Goal: Task Accomplishment & Management: Use online tool/utility

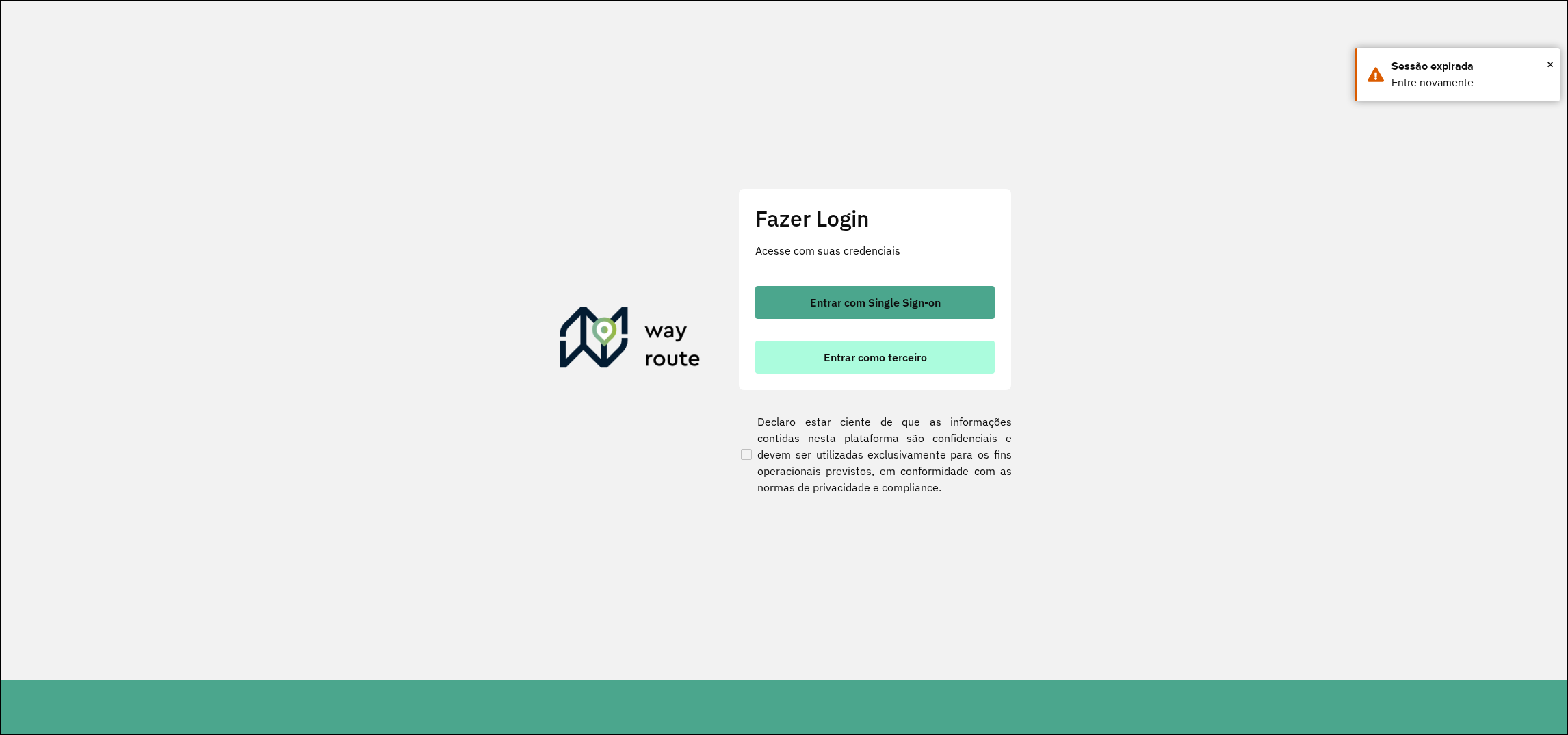
click at [883, 356] on span "Entrar como terceiro" at bounding box center [875, 356] width 103 height 11
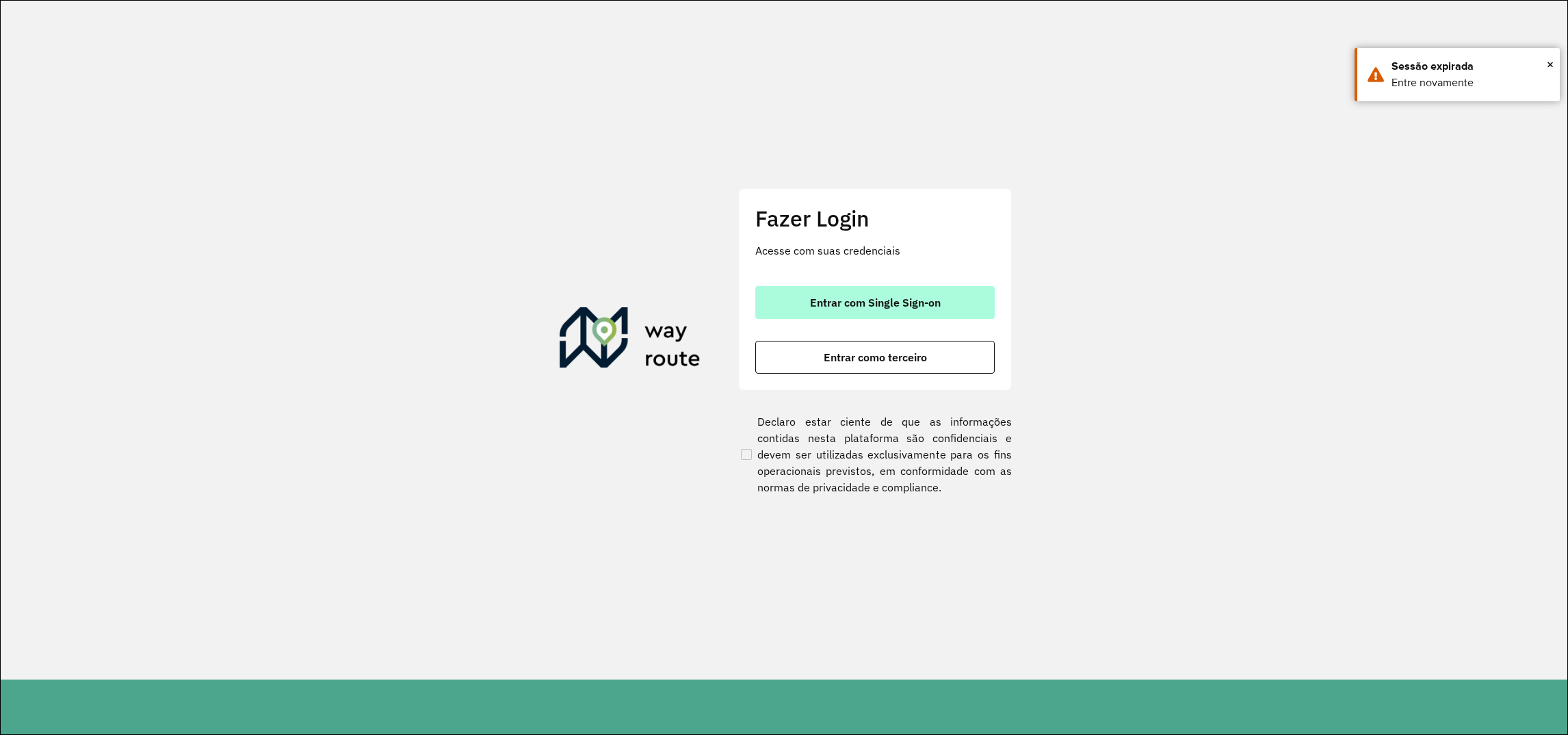
click at [883, 297] on span "Entrar com Single Sign-on" at bounding box center [876, 302] width 131 height 11
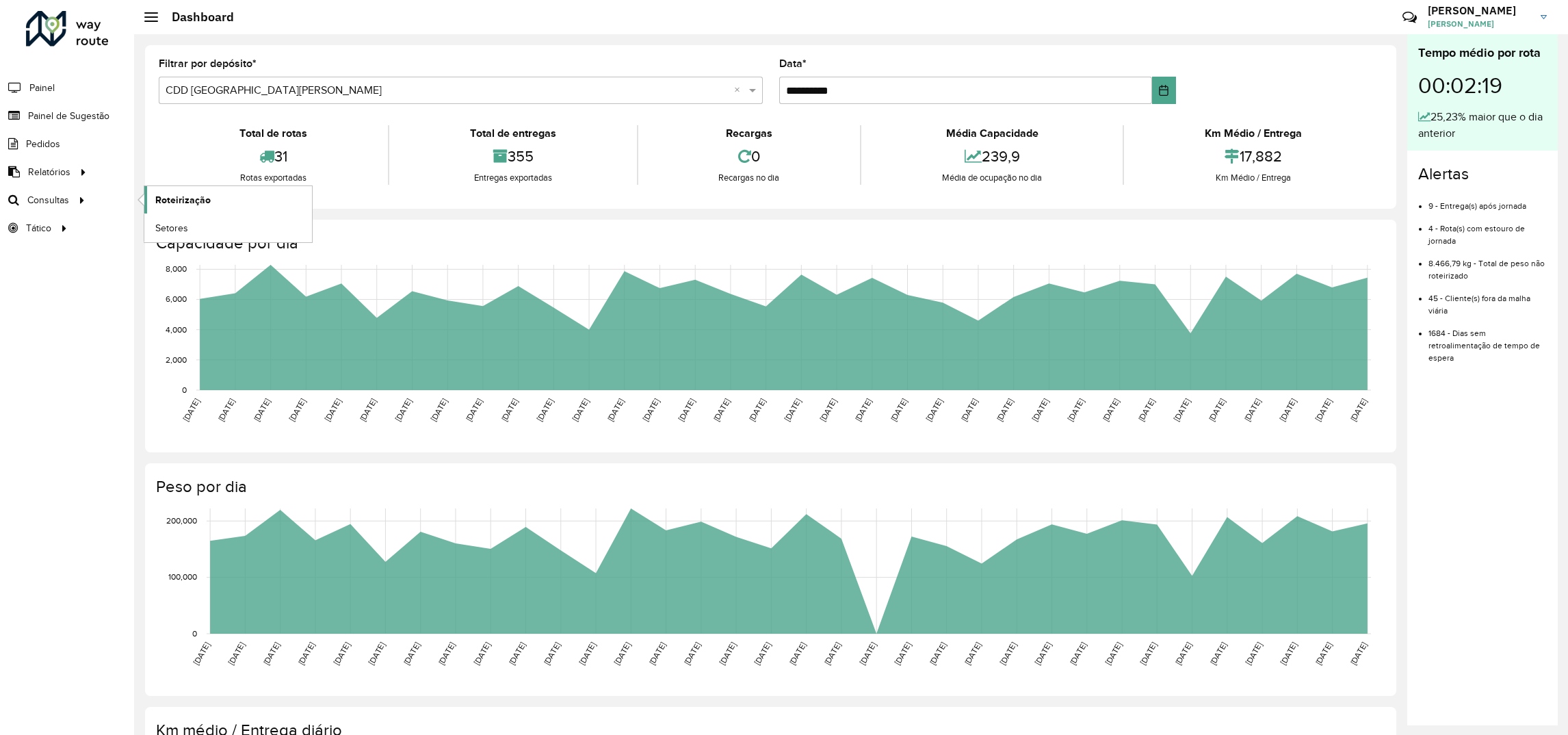
click at [170, 202] on span "Roteirização" at bounding box center [183, 200] width 55 height 14
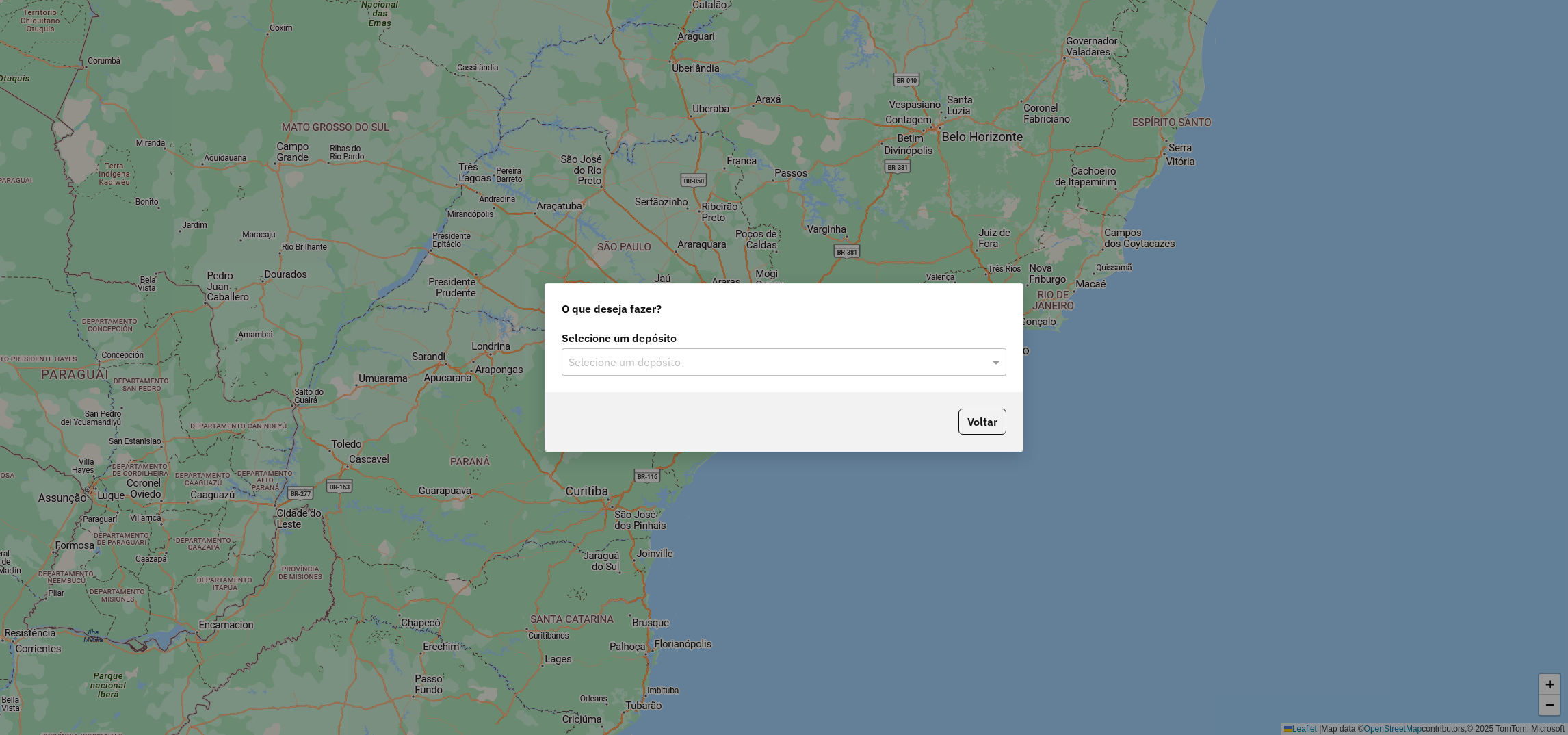
click at [617, 359] on input "text" at bounding box center [771, 362] width 403 height 16
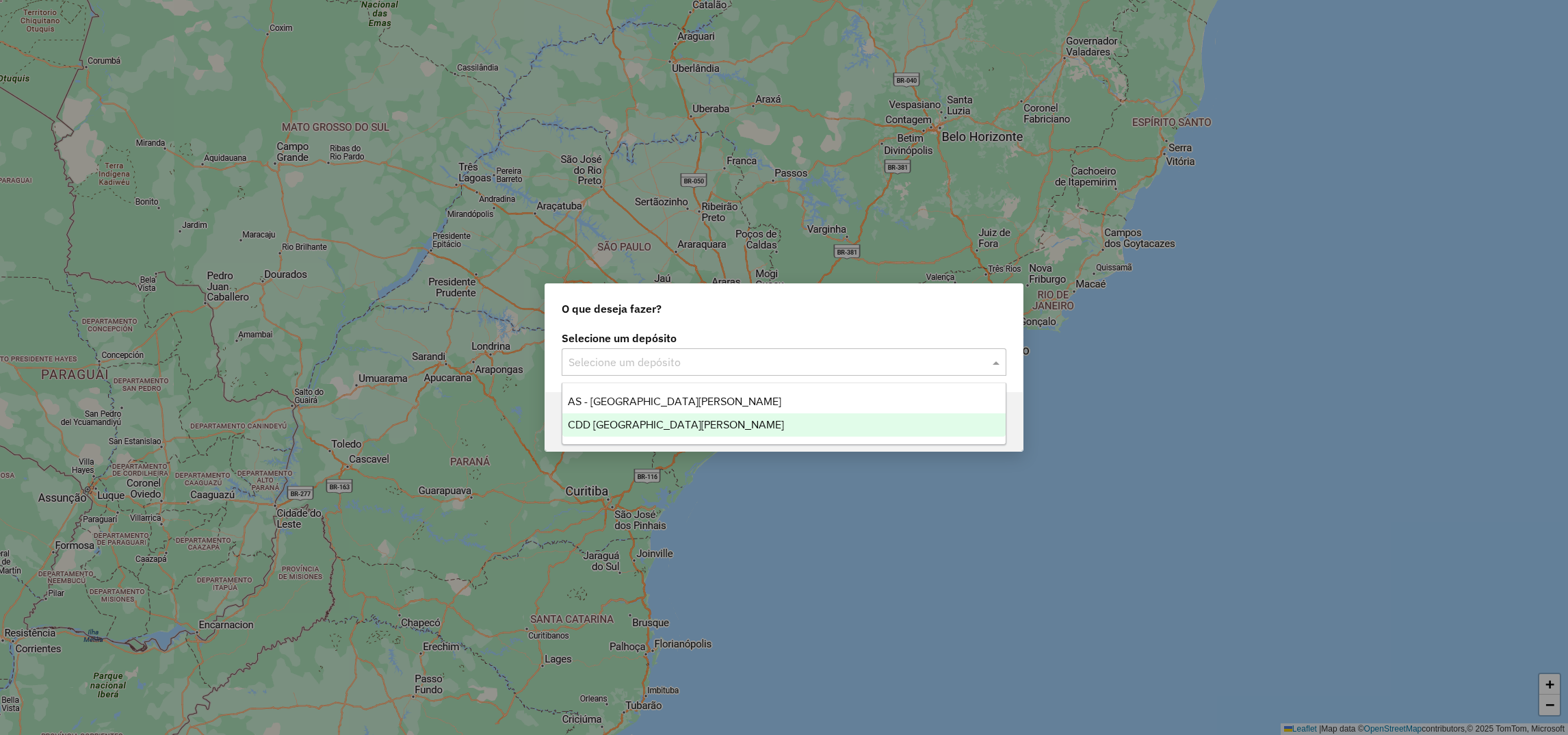
click at [600, 422] on span "CDD [GEOGRAPHIC_DATA]" at bounding box center [676, 425] width 216 height 11
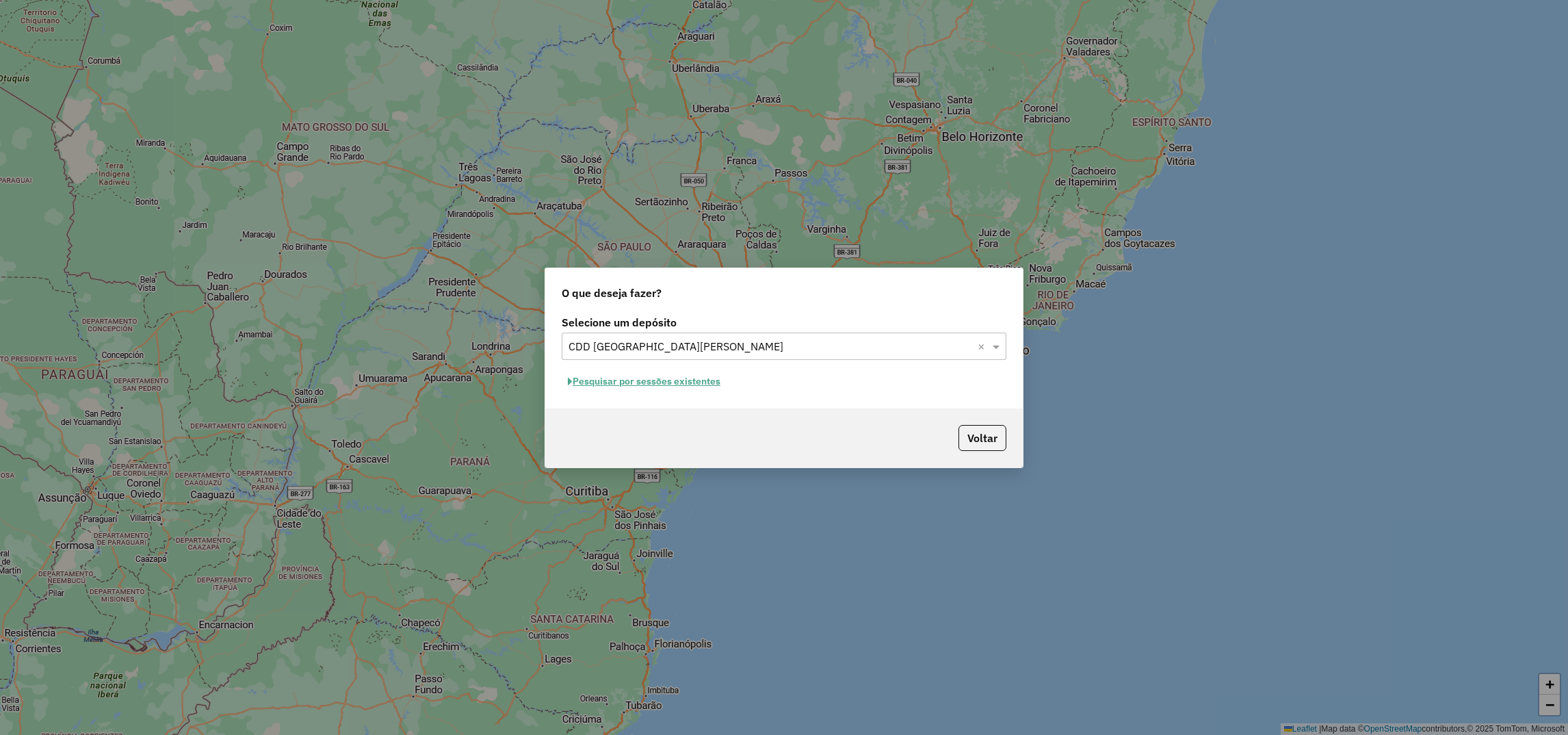
click at [654, 379] on button "Pesquisar por sessões existentes" at bounding box center [644, 381] width 165 height 21
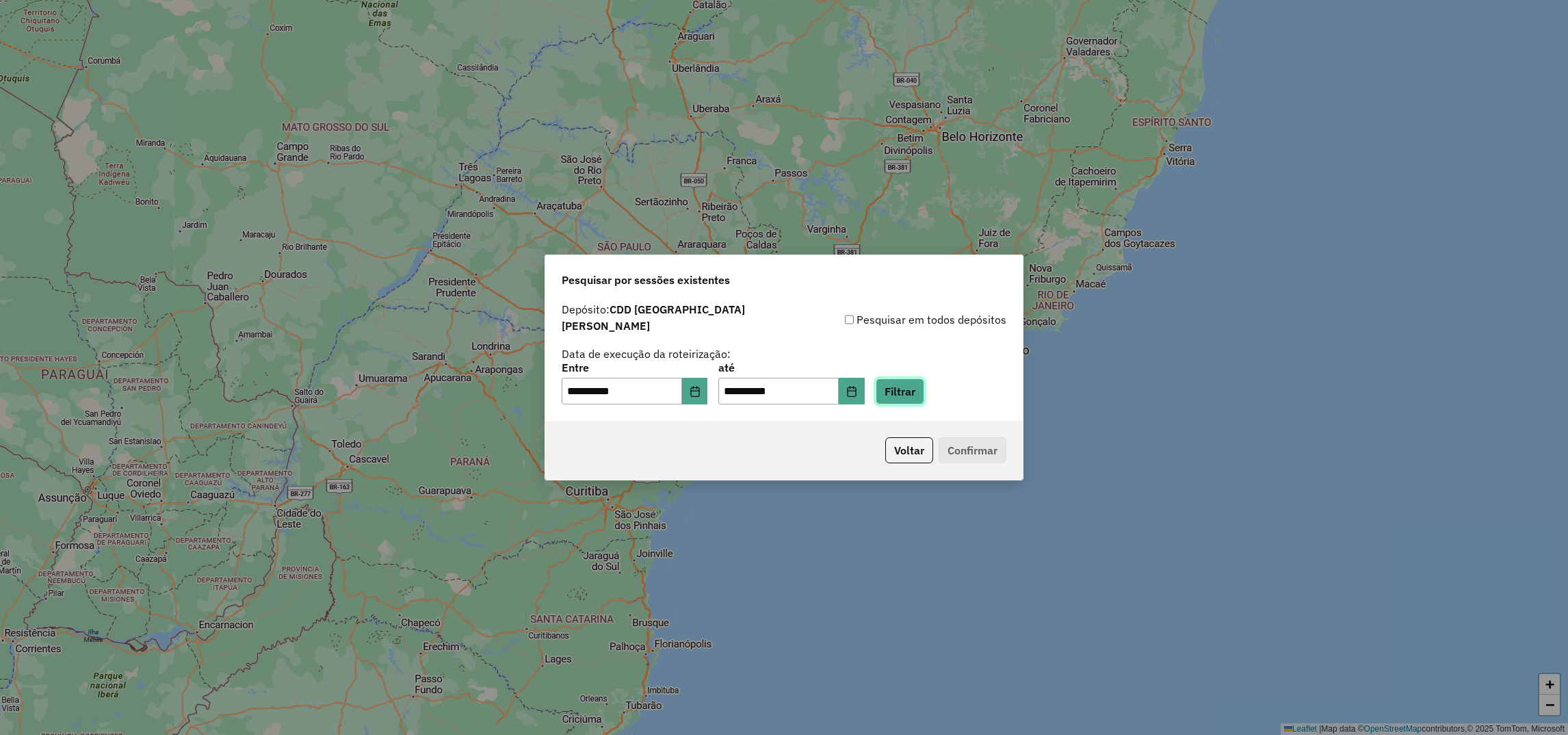
click at [925, 388] on button "Filtrar" at bounding box center [900, 391] width 48 height 26
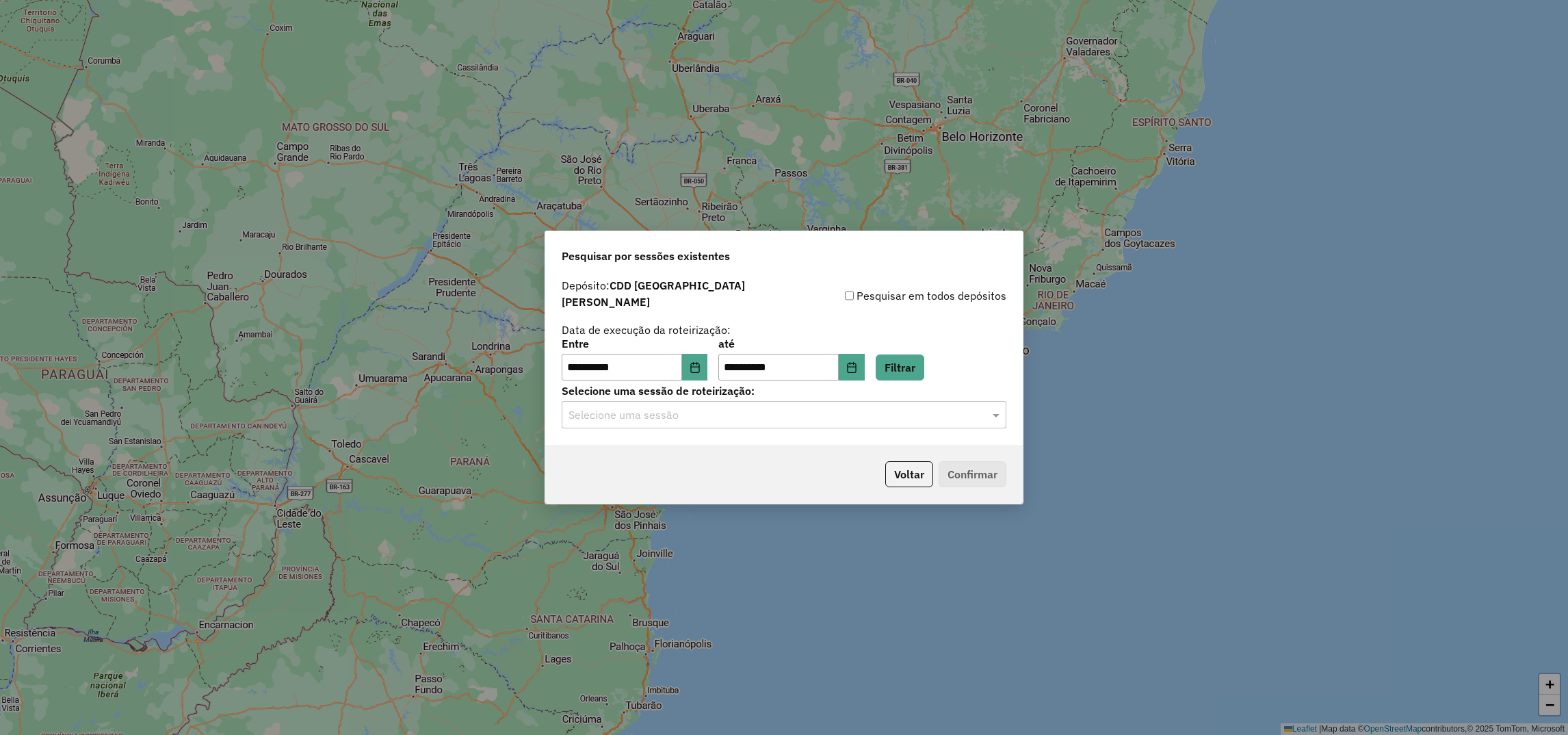
click at [628, 408] on input "text" at bounding box center [771, 415] width 403 height 16
click at [612, 446] on span "1291784 - 10/10/2025 17:40 (Rota | AS)" at bounding box center [647, 447] width 158 height 11
click at [974, 462] on button "Confirmar" at bounding box center [972, 474] width 67 height 26
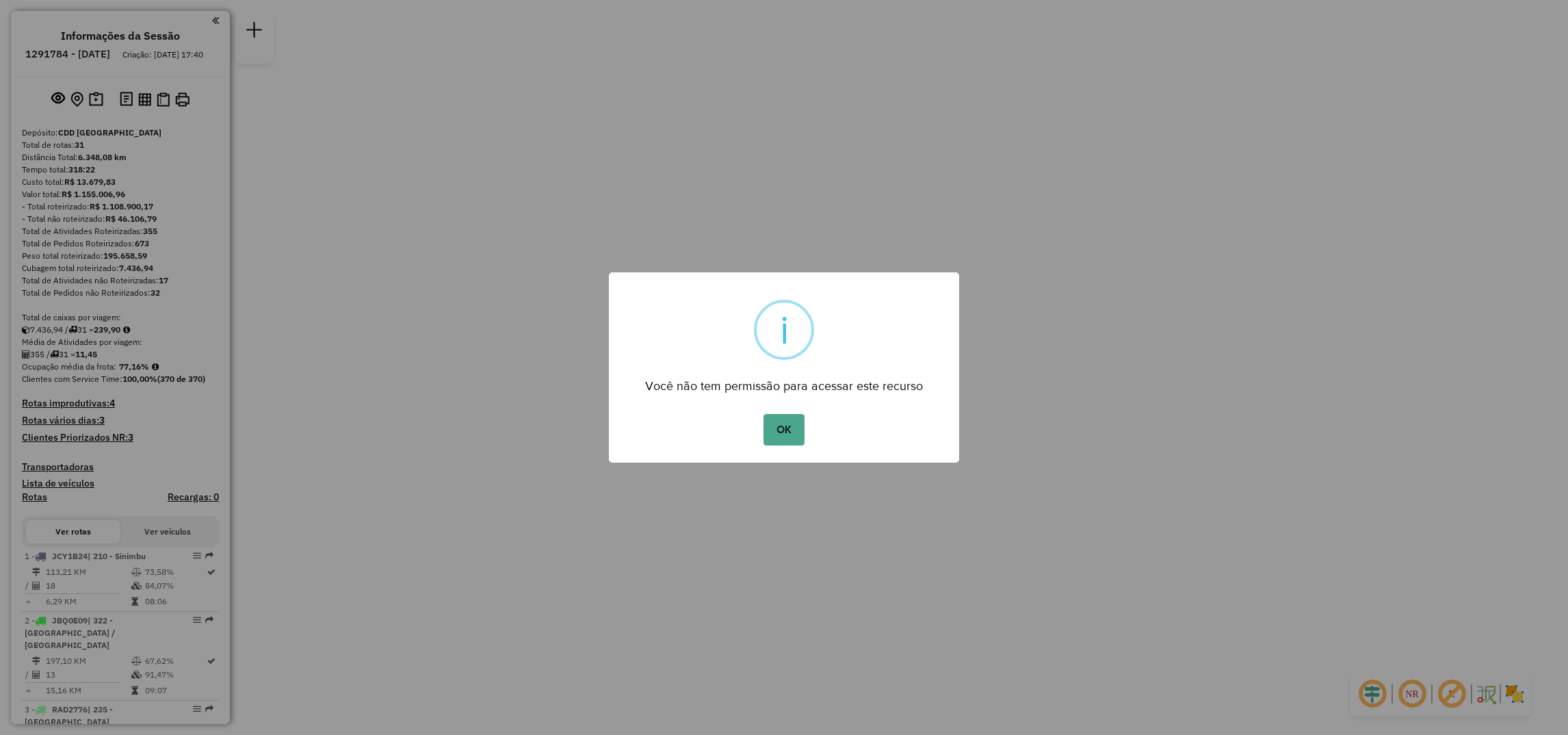
click at [763, 414] on button "OK" at bounding box center [783, 430] width 40 height 31
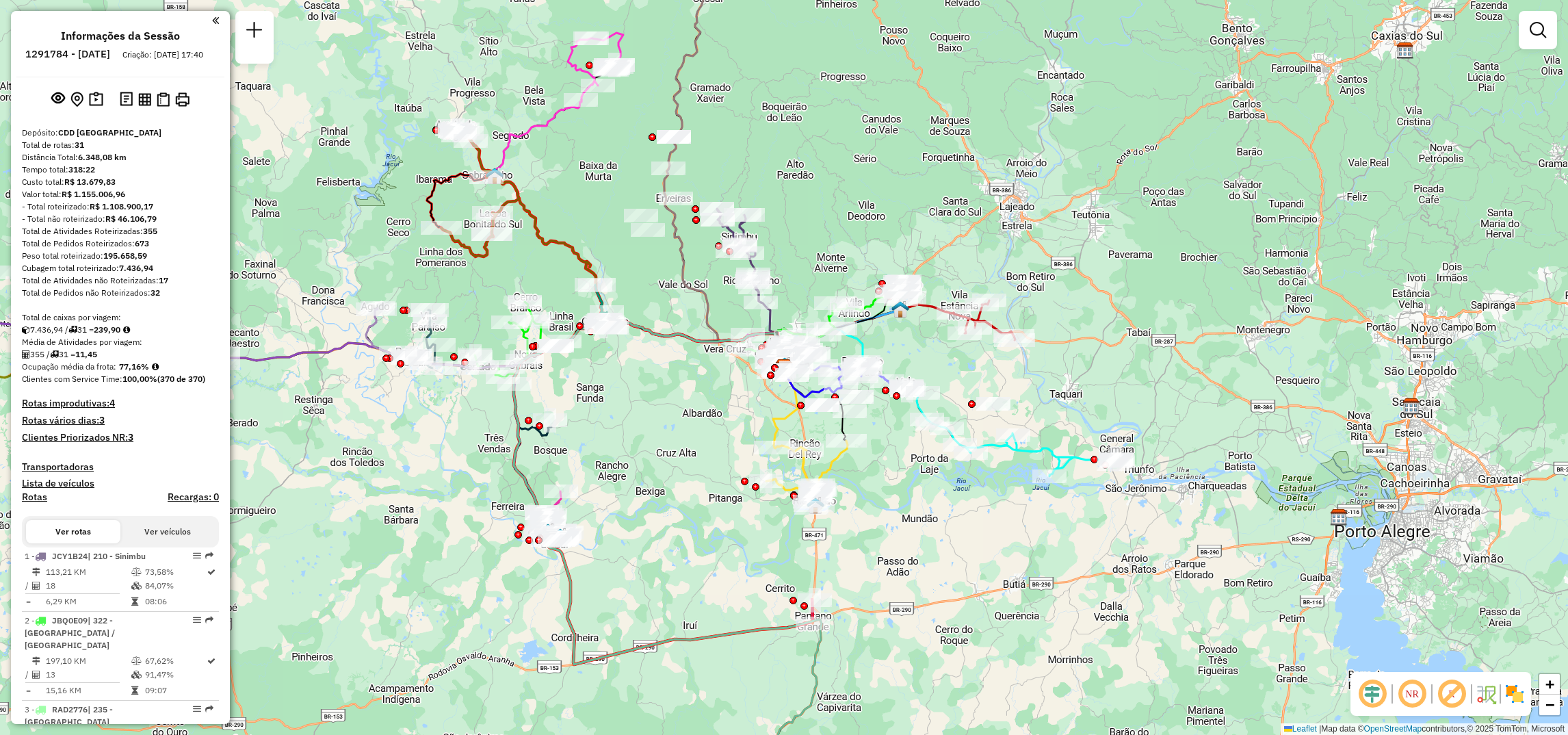
select select "**********"
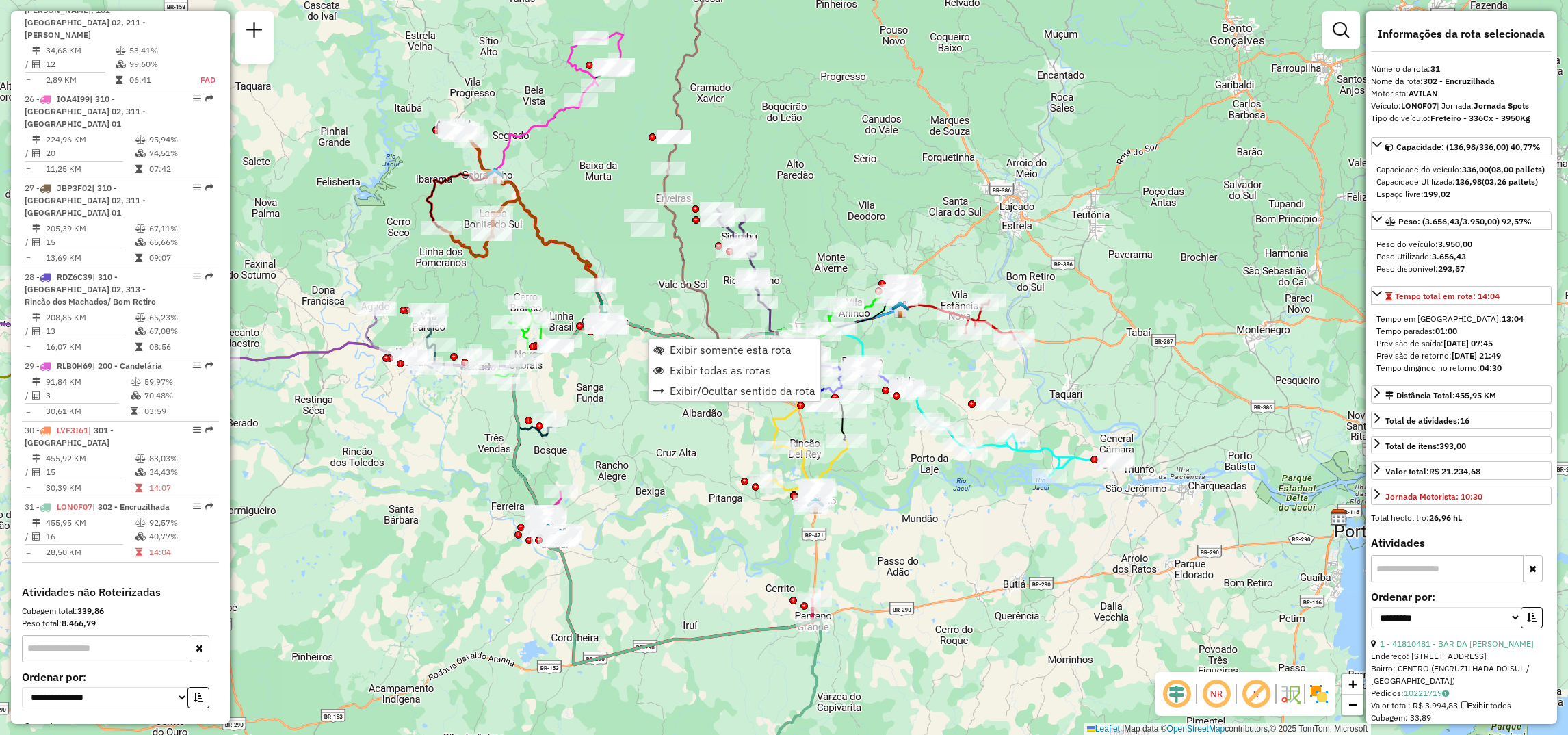
scroll to position [2449, 0]
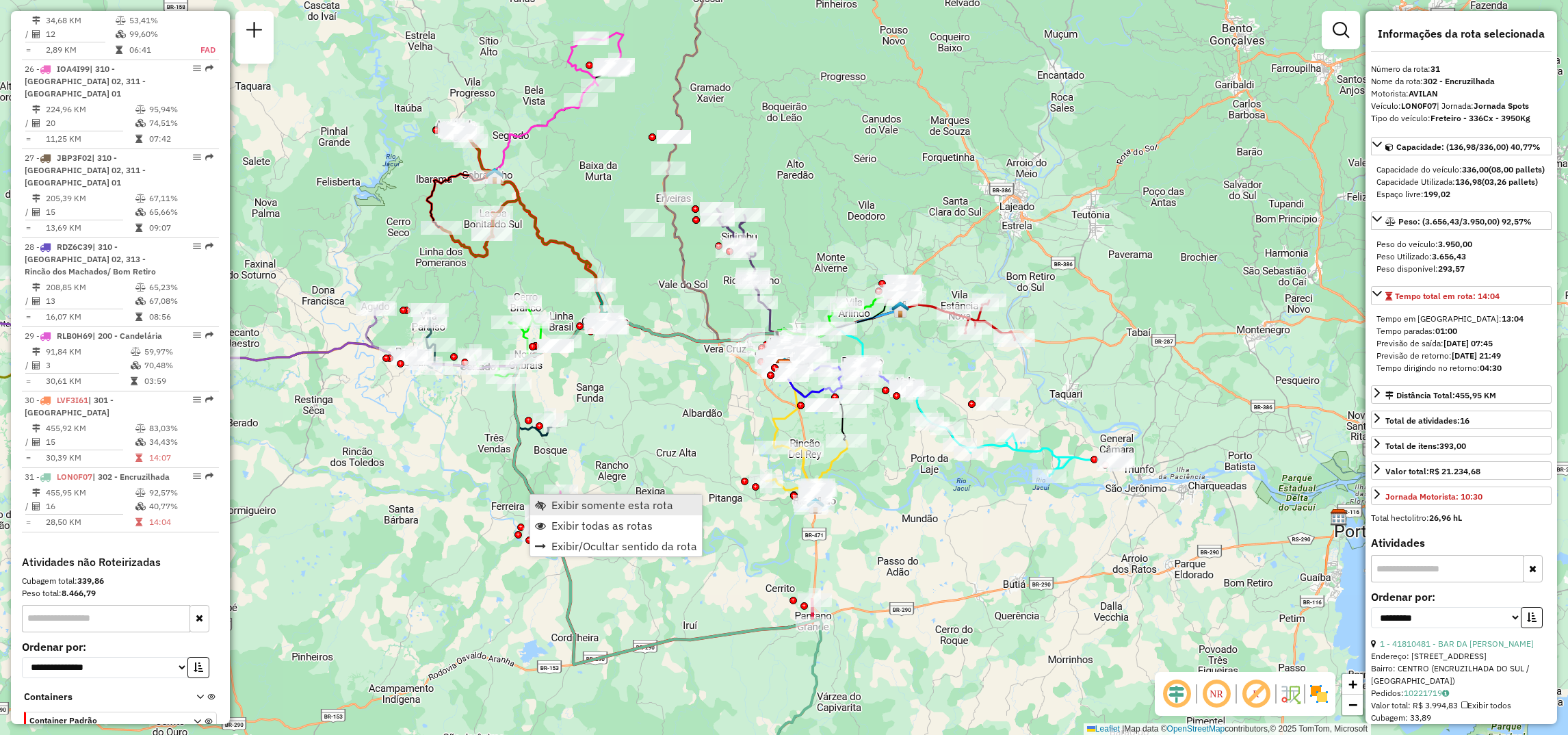
click at [540, 503] on span "Exibir somente esta rota" at bounding box center [540, 504] width 11 height 11
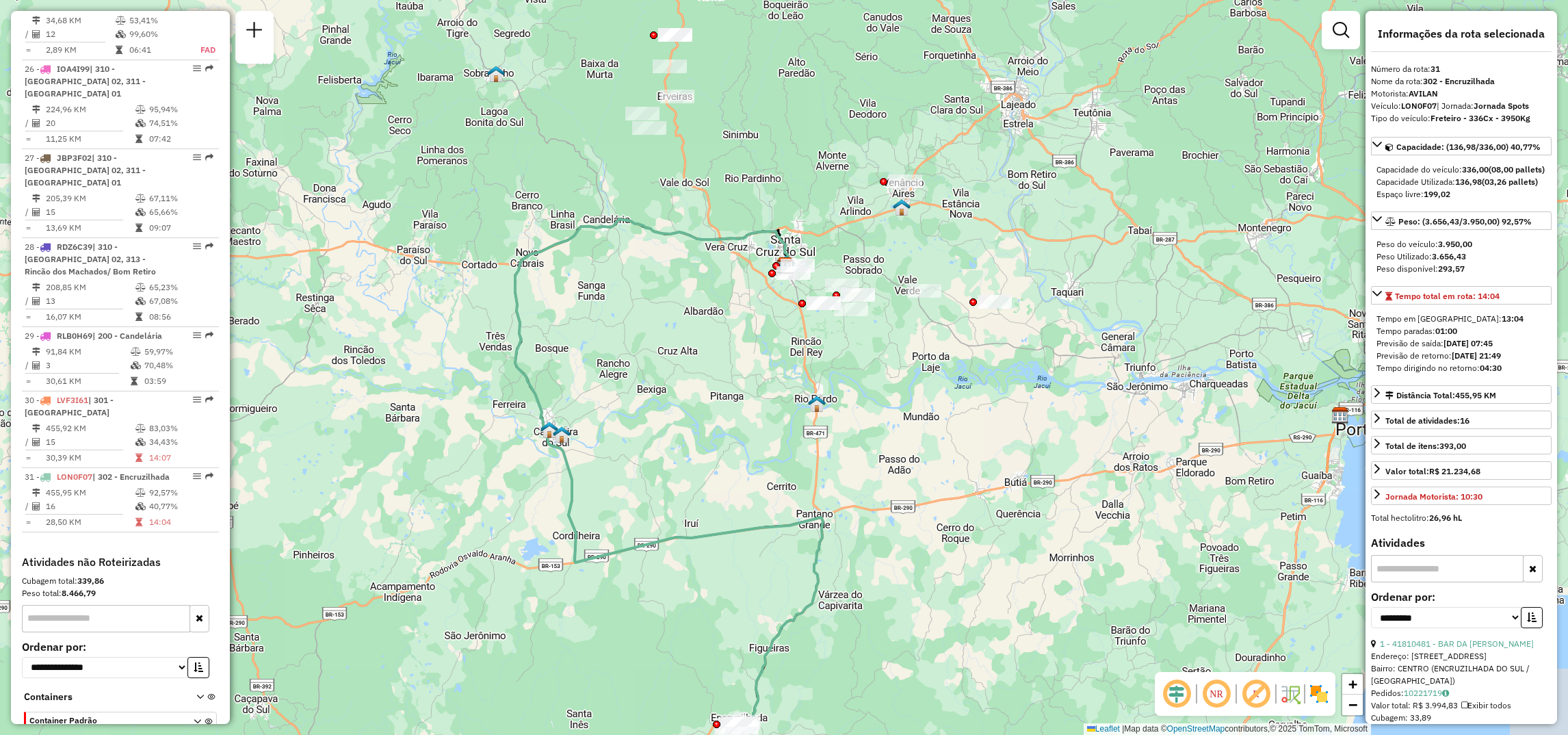
drag, startPoint x: 881, startPoint y: 395, endPoint x: 766, endPoint y: 504, distance: 158.4
click at [766, 504] on div "Janela de atendimento Grade de atendimento Capacidade Transportadoras Veículos …" at bounding box center [784, 367] width 1568 height 735
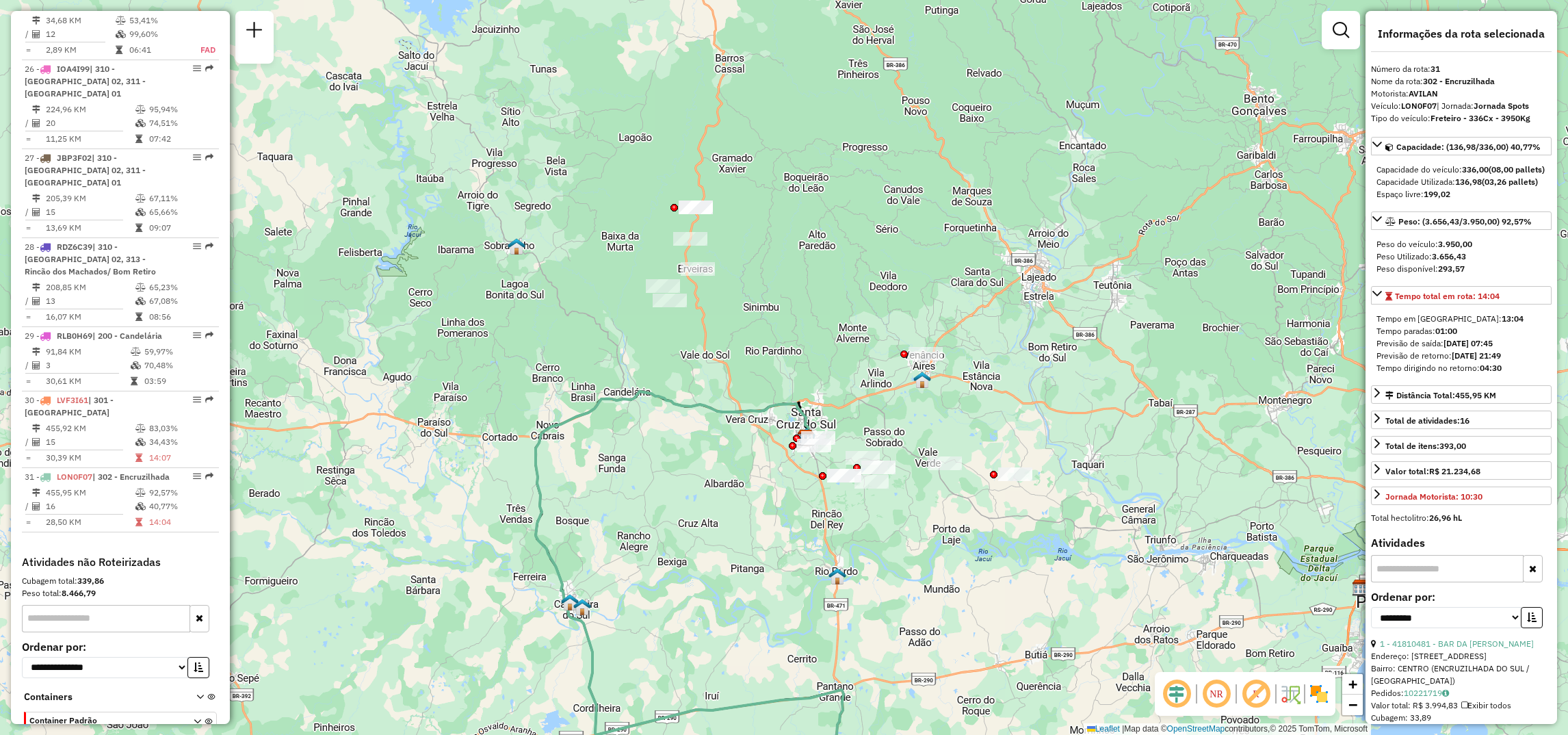
drag, startPoint x: 703, startPoint y: 388, endPoint x: 723, endPoint y: 562, distance: 175.1
click at [723, 562] on div "Janela de atendimento Grade de atendimento Capacidade Transportadoras Veículos …" at bounding box center [784, 367] width 1568 height 735
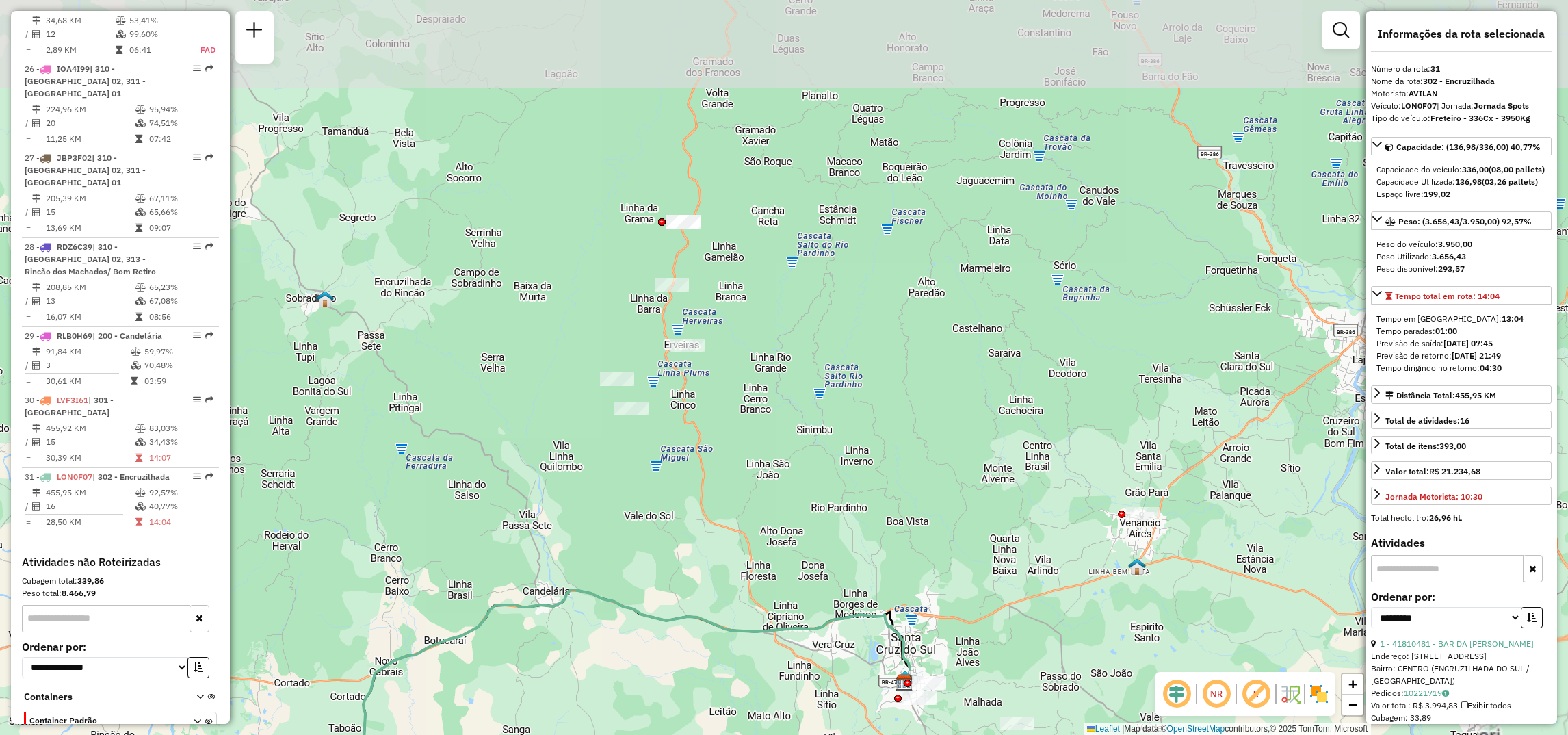
drag, startPoint x: 678, startPoint y: 241, endPoint x: 679, endPoint y: 434, distance: 193.0
click at [679, 434] on div "Janela de atendimento Grade de atendimento Capacidade Transportadoras Veículos …" at bounding box center [784, 367] width 1568 height 735
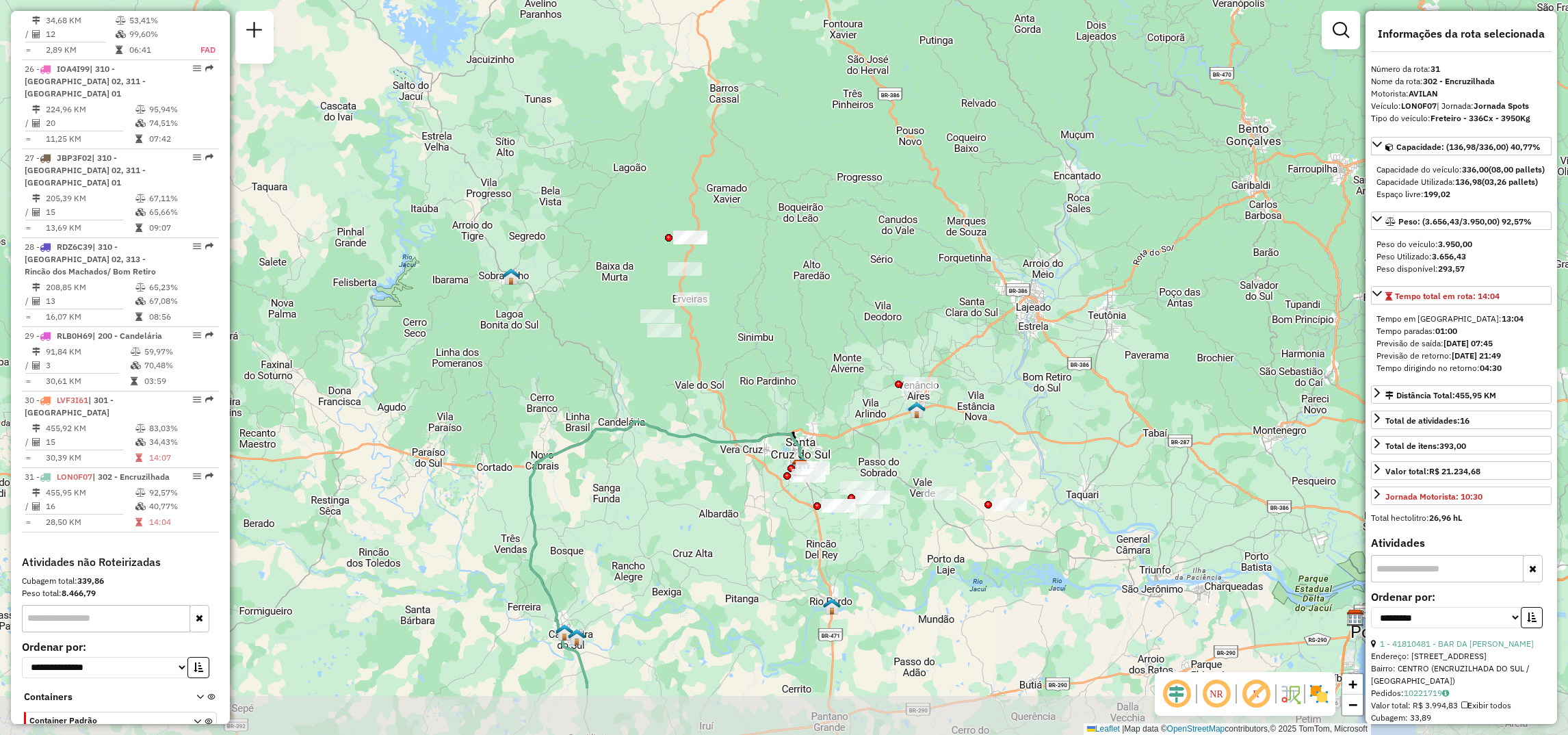
drag, startPoint x: 755, startPoint y: 587, endPoint x: 726, endPoint y: 467, distance: 123.5
click at [726, 467] on div "Janela de atendimento Grade de atendimento Capacidade Transportadoras Veículos …" at bounding box center [784, 367] width 1568 height 735
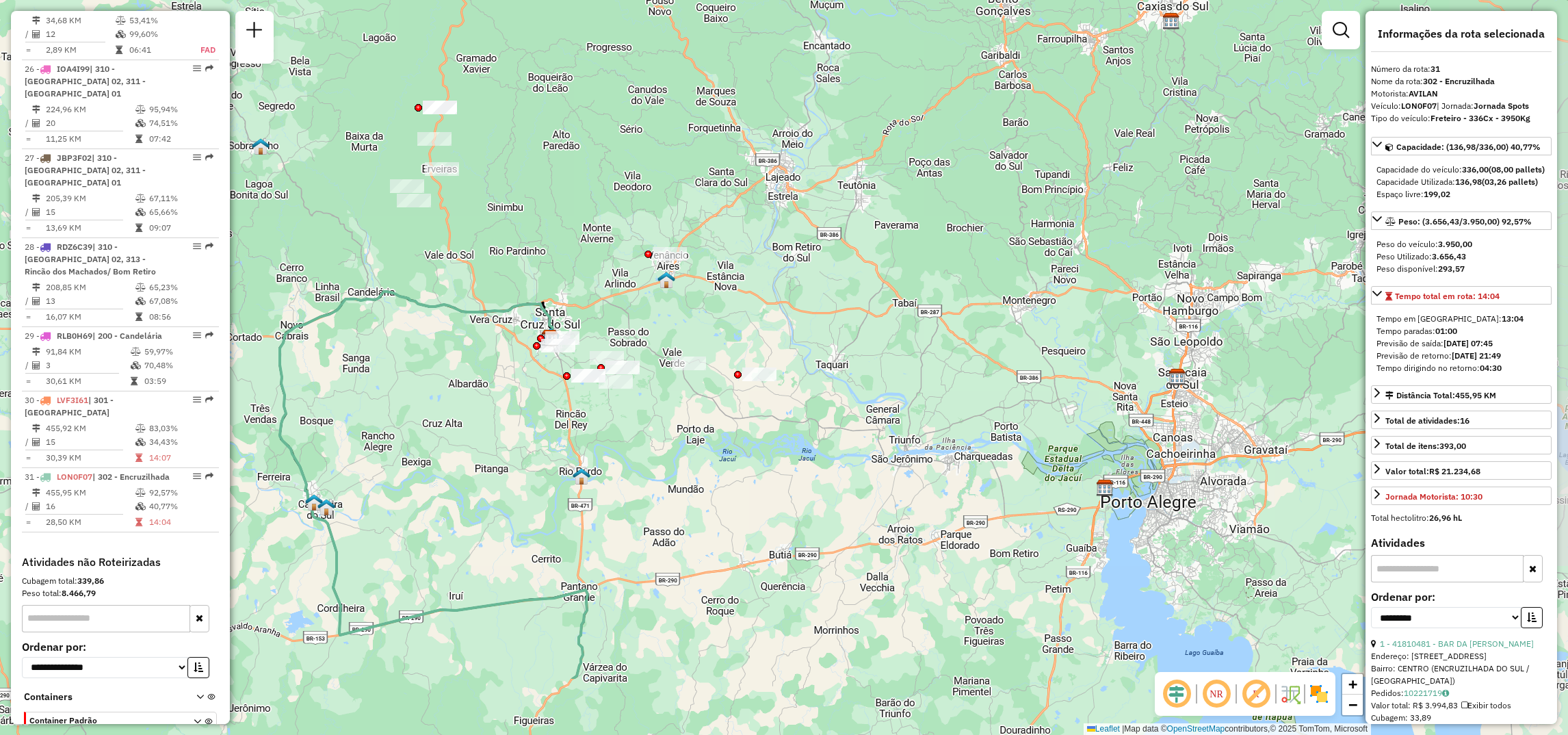
drag, startPoint x: 746, startPoint y: 533, endPoint x: 566, endPoint y: 469, distance: 191.0
click at [540, 474] on div "Janela de atendimento Grade de atendimento Capacidade Transportadoras Veículos …" at bounding box center [784, 367] width 1568 height 735
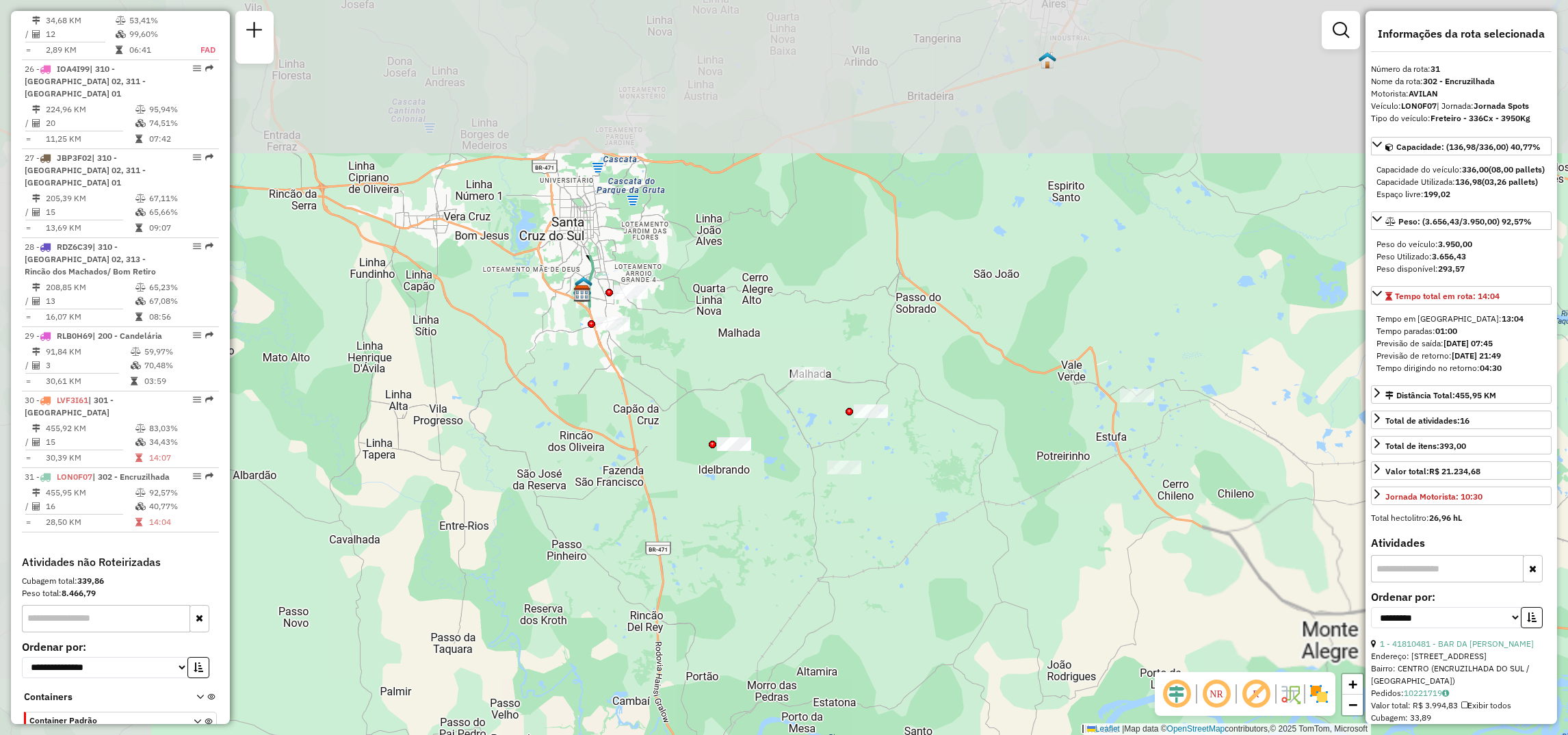
drag, startPoint x: 724, startPoint y: 356, endPoint x: 966, endPoint y: 685, distance: 408.4
click at [966, 685] on div "Janela de atendimento Grade de atendimento Capacidade Transportadoras Veículos …" at bounding box center [784, 367] width 1568 height 735
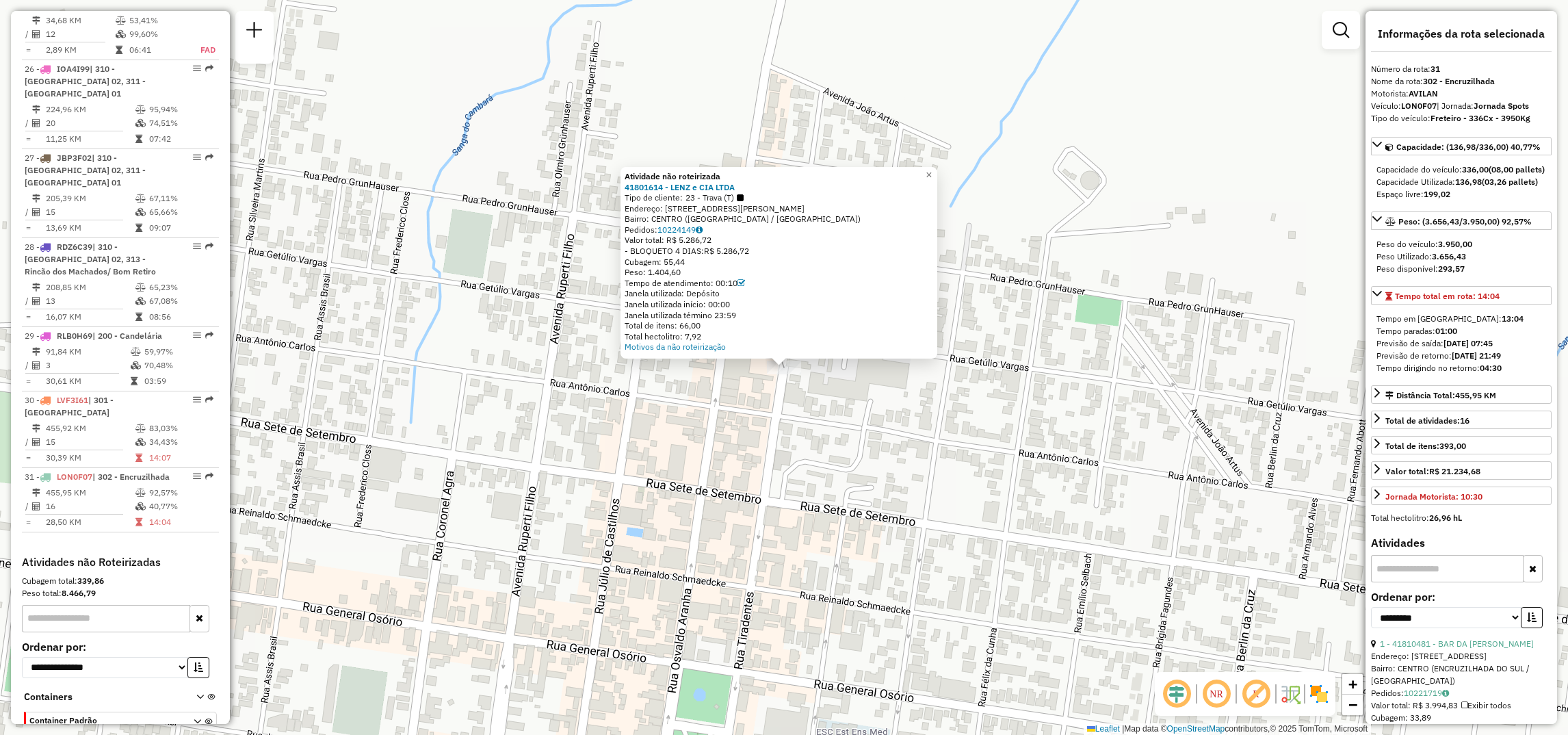
click at [633, 420] on div "Atividade não roteirizada 41801614 - LENZ e CIA LTDA Tipo de cliente: 23 - Trav…" at bounding box center [784, 367] width 1568 height 735
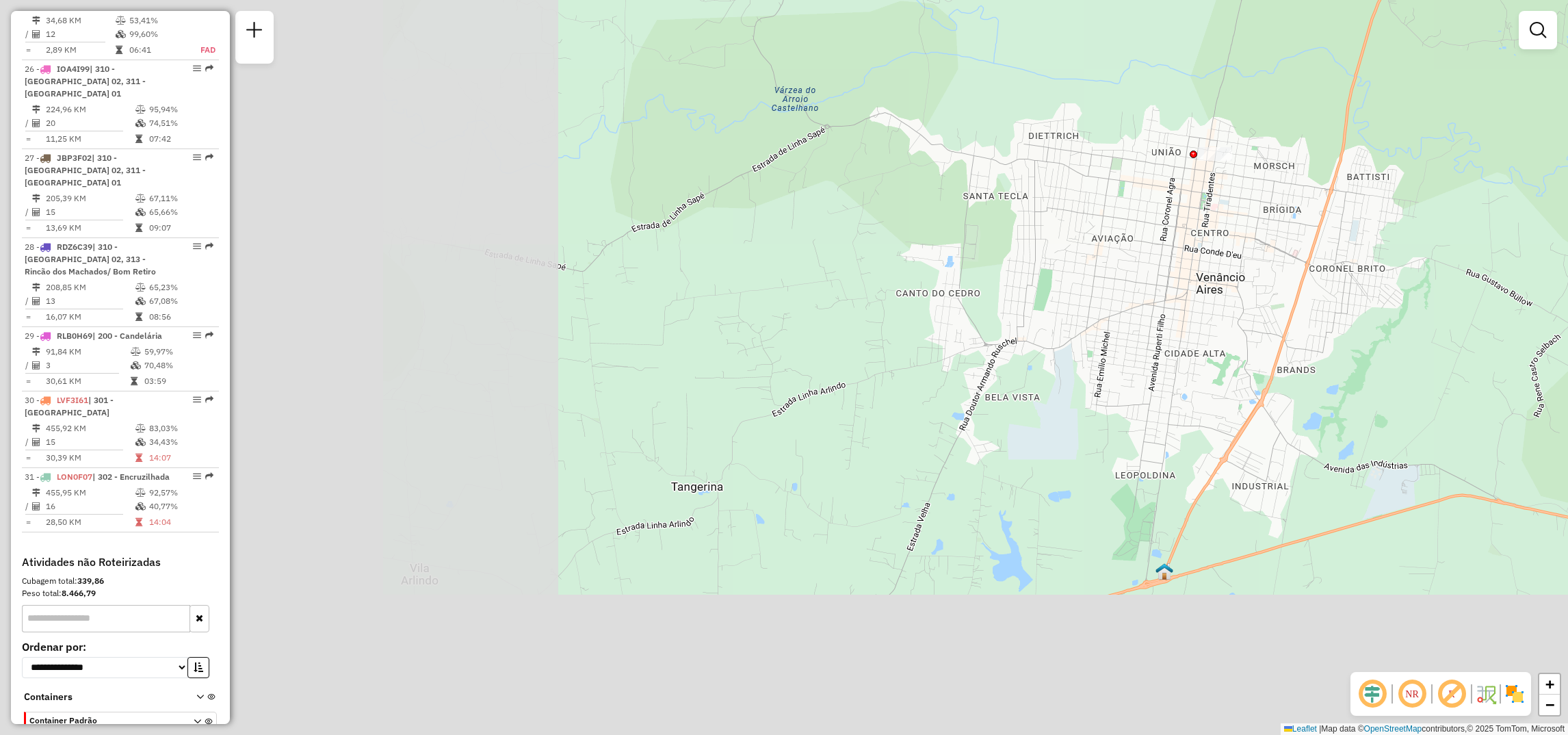
drag, startPoint x: 628, startPoint y: 531, endPoint x: 1189, endPoint y: 262, distance: 622.2
click at [1189, 262] on div "Janela de atendimento Grade de atendimento Capacidade Transportadoras Veículos …" at bounding box center [784, 367] width 1568 height 735
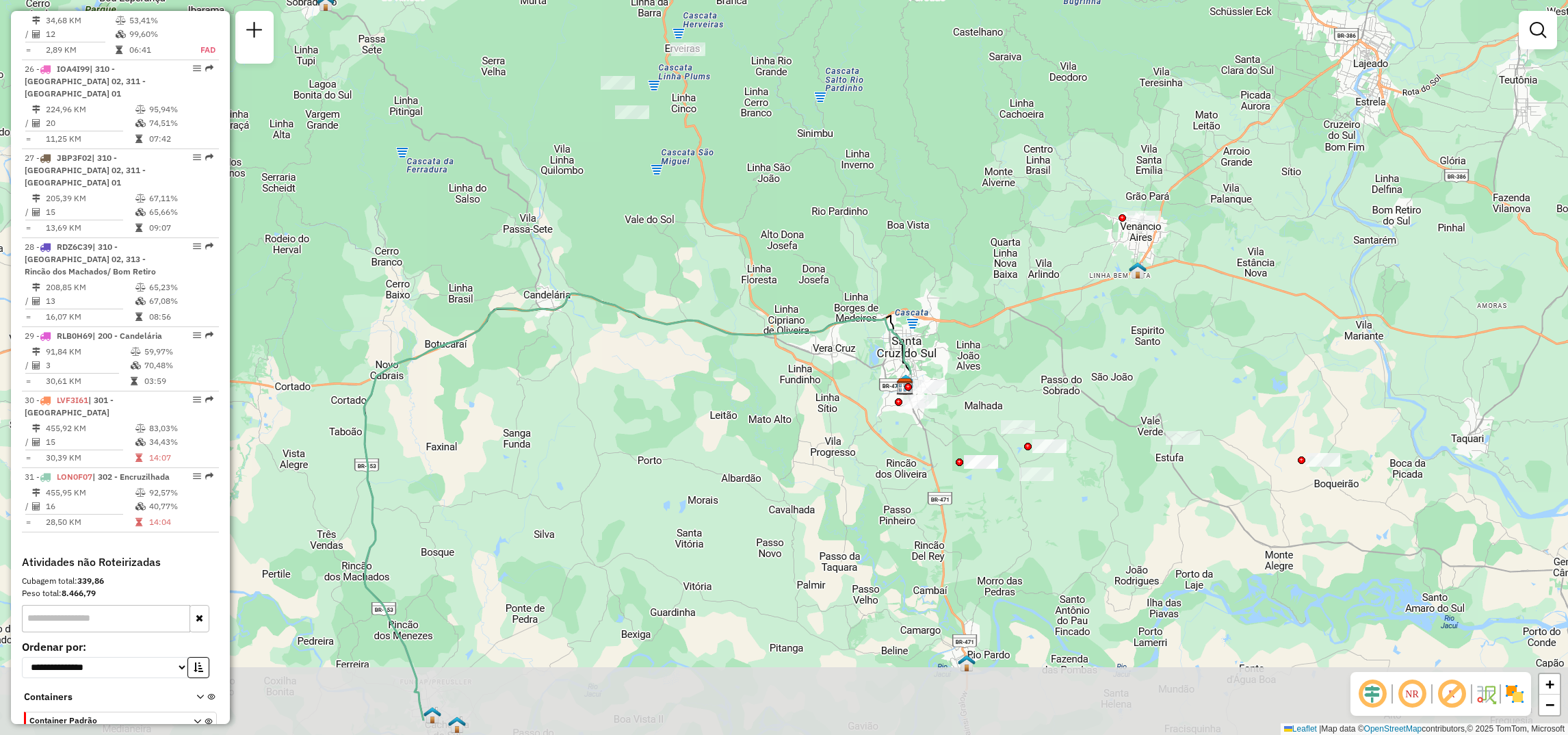
drag, startPoint x: 1071, startPoint y: 398, endPoint x: 1097, endPoint y: 359, distance: 46.9
click at [1097, 359] on div "Janela de atendimento Grade de atendimento Capacidade Transportadoras Veículos …" at bounding box center [784, 367] width 1568 height 735
